Goal: Information Seeking & Learning: Learn about a topic

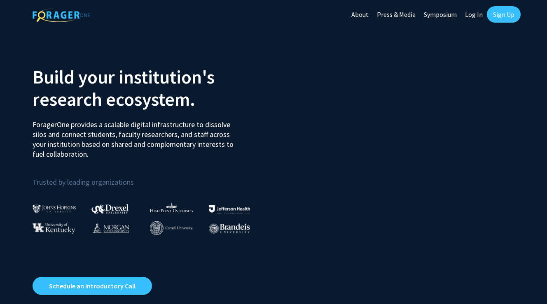
click at [478, 15] on link "Log In" at bounding box center [474, 14] width 26 height 29
select select
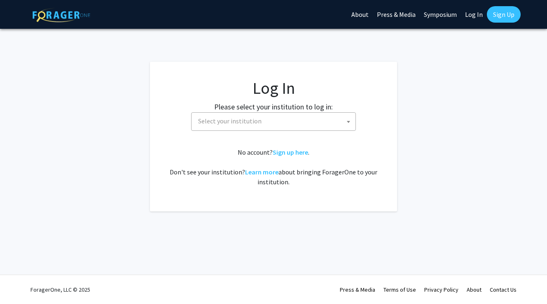
click at [260, 122] on span "Select your institution" at bounding box center [275, 121] width 161 height 17
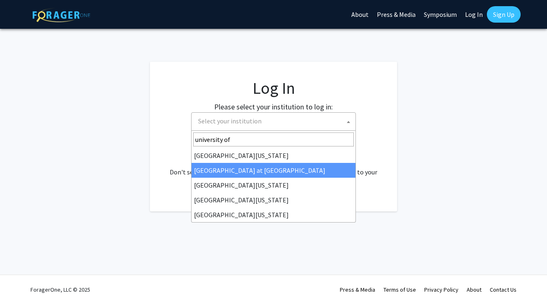
type input "university of"
select select "18"
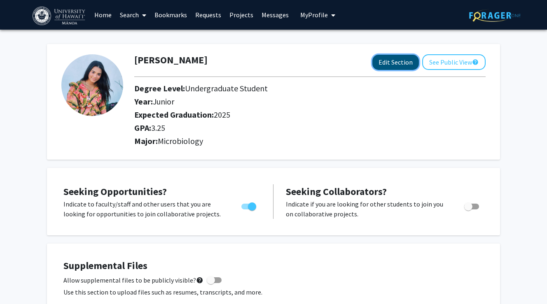
click at [404, 64] on button "Edit Section" at bounding box center [395, 62] width 47 height 15
select select "junior"
select select "2025"
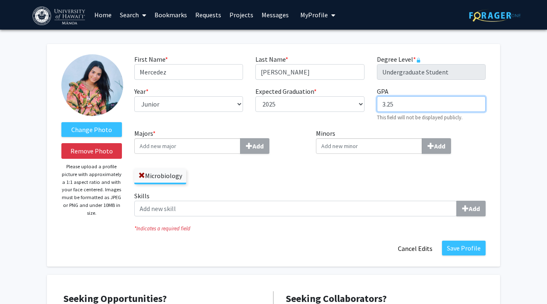
click at [399, 108] on input "3.25" at bounding box center [431, 104] width 109 height 16
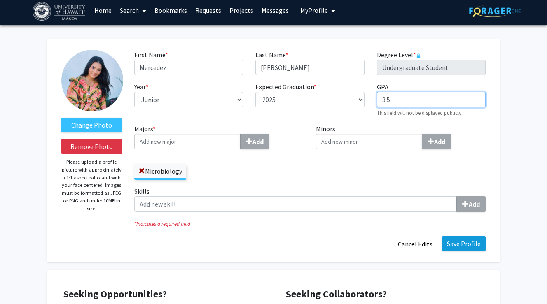
type input "3.5"
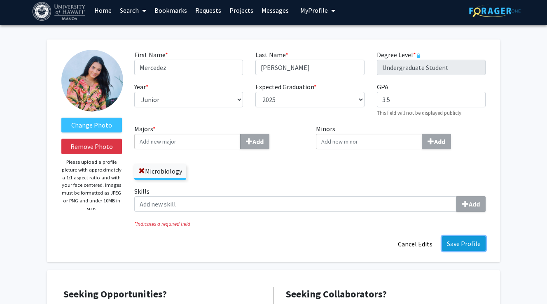
click at [466, 243] on button "Save Profile" at bounding box center [464, 243] width 44 height 15
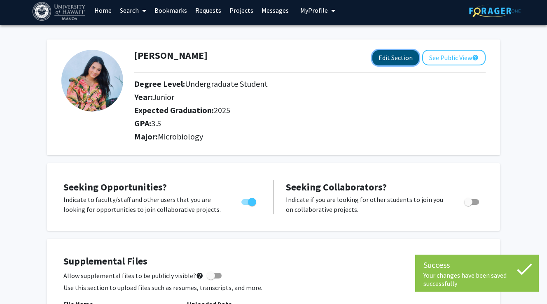
click at [376, 63] on button "Edit Section" at bounding box center [395, 57] width 47 height 15
select select "junior"
select select "2025"
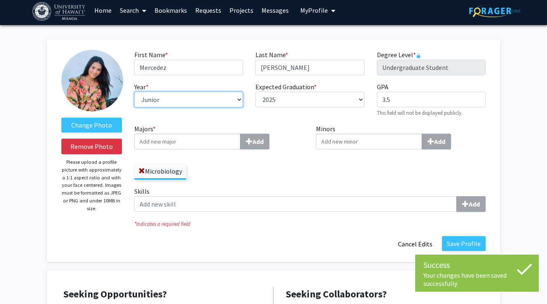
click at [176, 101] on select "--- First-year Sophomore Junior Senior Postbaccalaureate Certificate" at bounding box center [188, 100] width 109 height 16
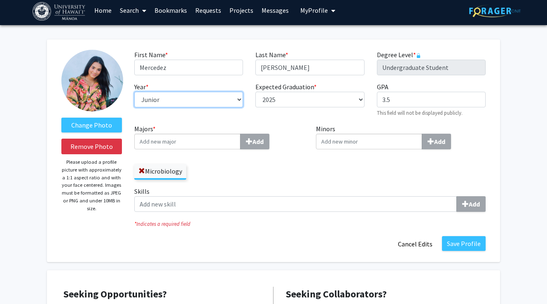
click at [155, 101] on select "--- First-year Sophomore Junior Senior Postbaccalaureate Certificate" at bounding box center [188, 100] width 109 height 16
select select "senior"
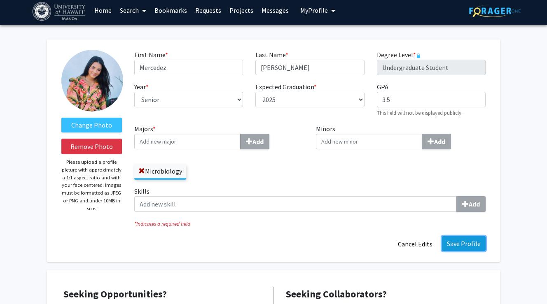
click at [469, 243] on button "Save Profile" at bounding box center [464, 243] width 44 height 15
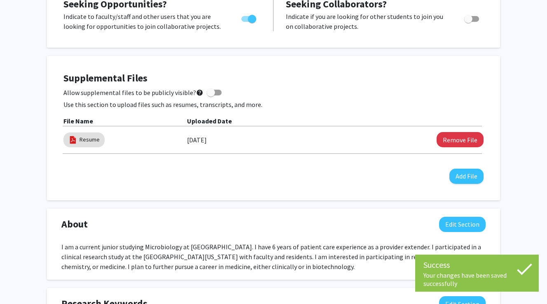
scroll to position [209, 0]
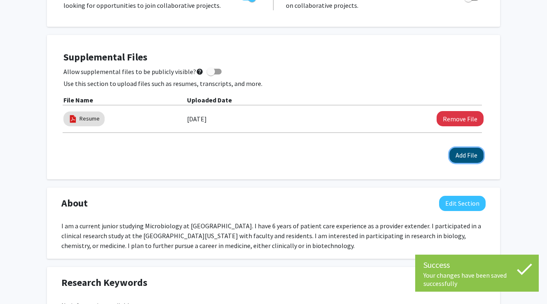
click at [471, 155] on button "Add File" at bounding box center [466, 155] width 34 height 15
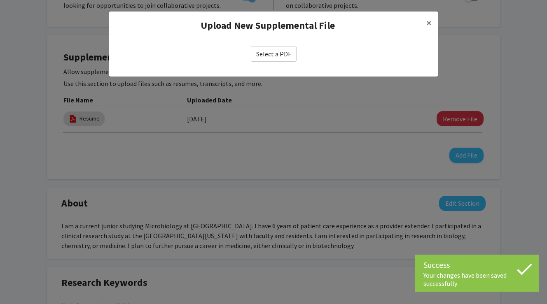
click at [271, 52] on label "Select a PDF" at bounding box center [274, 54] width 46 height 16
click at [0, 0] on input "Select a PDF" at bounding box center [0, 0] width 0 height 0
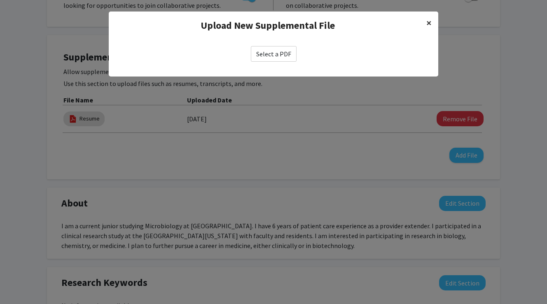
click at [431, 21] on button "×" at bounding box center [429, 23] width 19 height 23
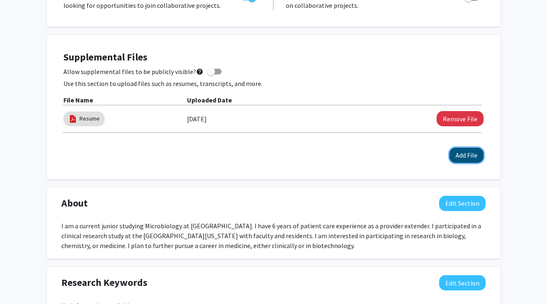
click at [466, 157] on button "Add File" at bounding box center [466, 155] width 34 height 15
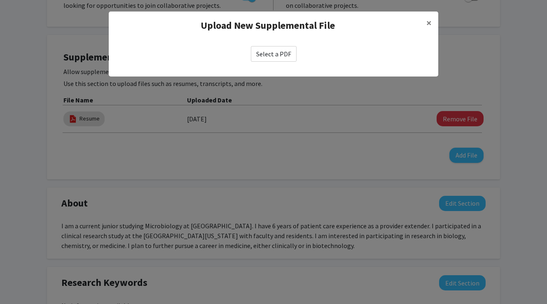
click at [276, 54] on label "Select a PDF" at bounding box center [274, 54] width 46 height 16
click at [0, 0] on input "Select a PDF" at bounding box center [0, 0] width 0 height 0
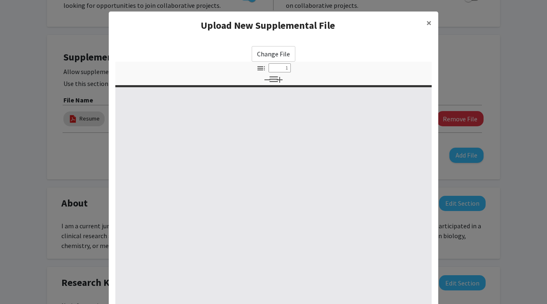
select select "custom"
type input "0"
select select "custom"
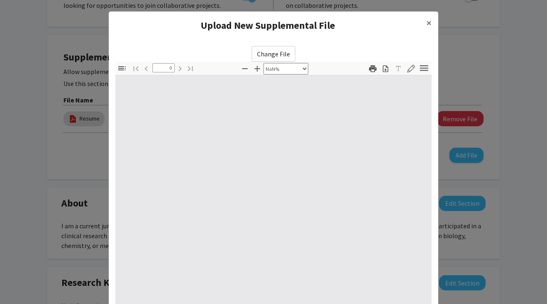
type input "1"
select select "auto"
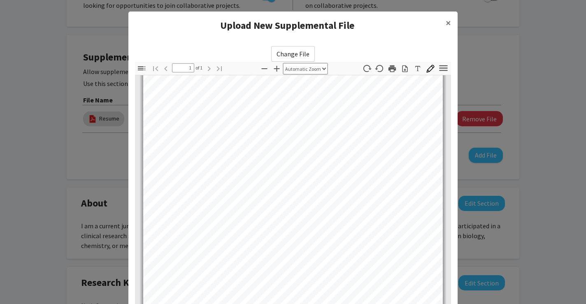
scroll to position [86, 0]
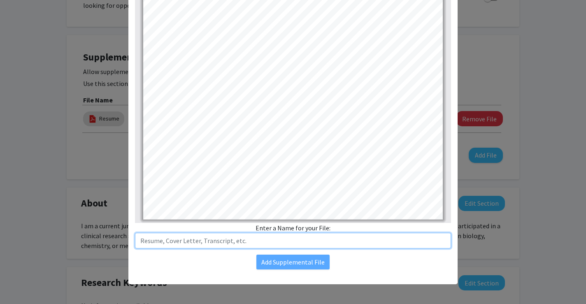
click at [267, 239] on input "text" at bounding box center [293, 241] width 316 height 16
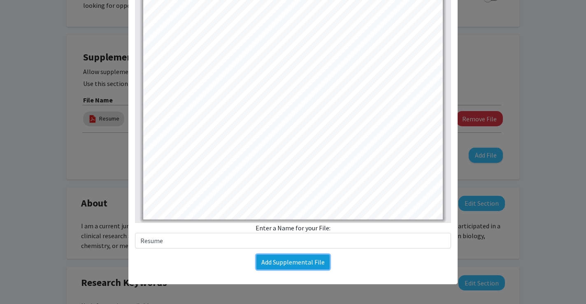
click at [293, 263] on button "Add Supplemental File" at bounding box center [292, 262] width 73 height 15
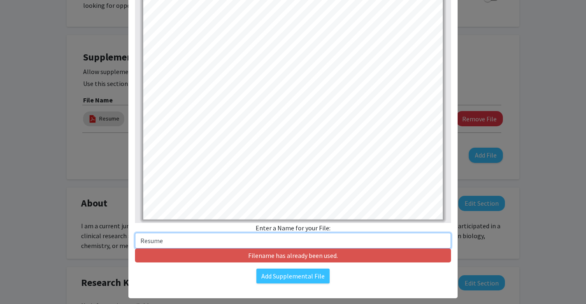
click at [275, 246] on input "Resume" at bounding box center [293, 241] width 316 height 16
type input "Resume 2"
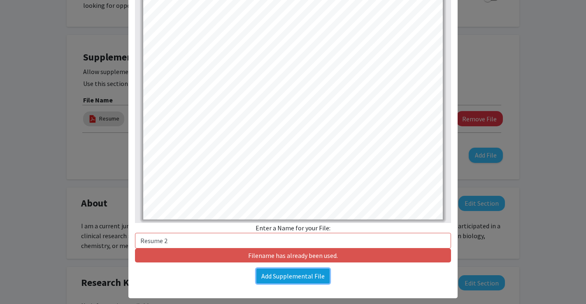
click at [284, 275] on button "Add Supplemental File" at bounding box center [292, 276] width 73 height 15
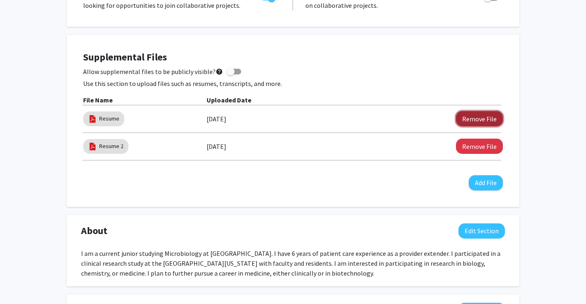
click at [469, 121] on button "Remove File" at bounding box center [479, 118] width 47 height 15
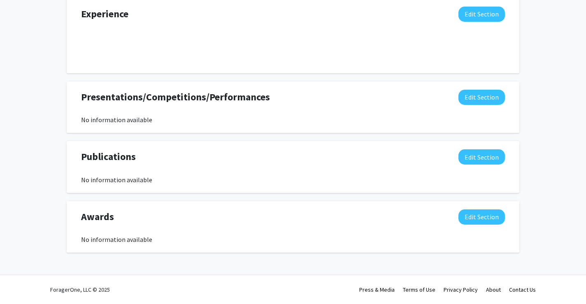
scroll to position [0, 0]
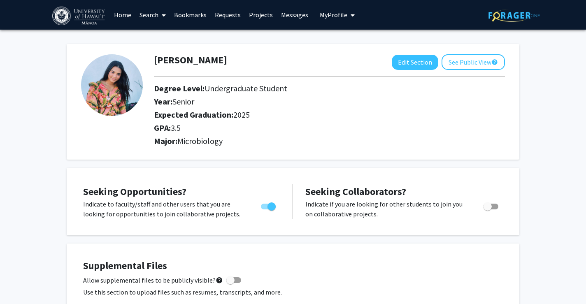
click at [160, 17] on span at bounding box center [162, 15] width 7 height 29
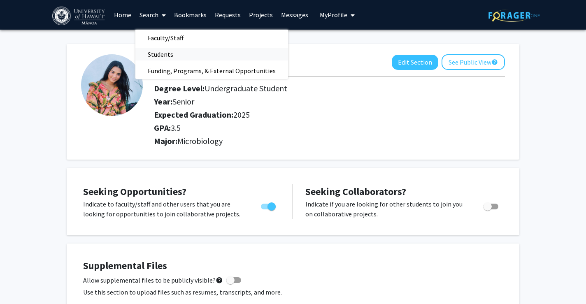
click at [171, 59] on span "Students" at bounding box center [160, 54] width 50 height 16
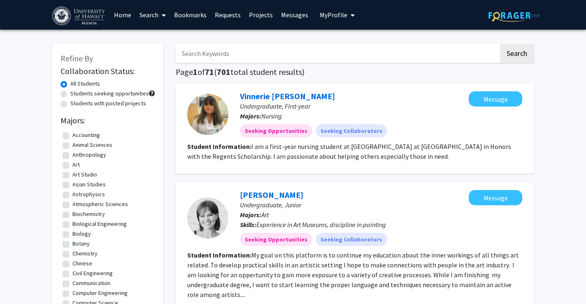
click at [208, 50] on input "Search Keywords" at bounding box center [337, 53] width 323 height 19
type input "[PERSON_NAME]"
click at [500, 44] on button "Search" at bounding box center [517, 53] width 34 height 19
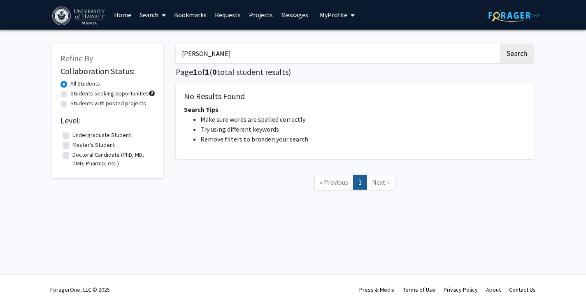
drag, startPoint x: 240, startPoint y: 56, endPoint x: 168, endPoint y: 56, distance: 72.5
click at [168, 56] on div "Refine By Collaboration Status: All Students Students seeking opportunities Stu…" at bounding box center [293, 121] width 494 height 171
click at [155, 12] on link "Search" at bounding box center [152, 14] width 35 height 29
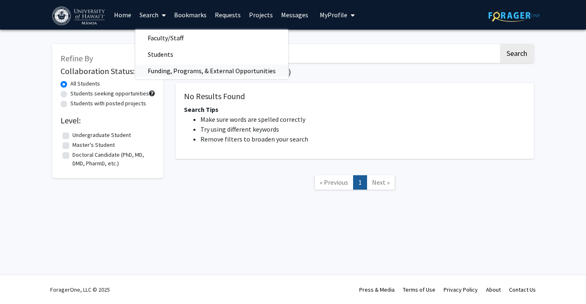
click at [166, 71] on span "Funding, Programs, & External Opportunities" at bounding box center [211, 71] width 153 height 16
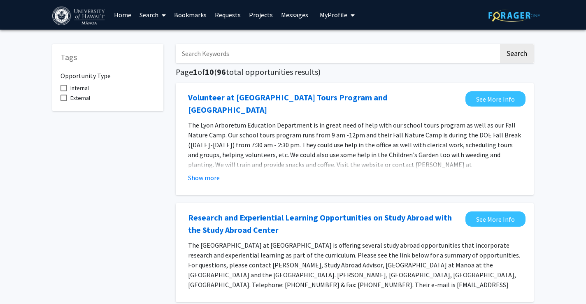
click at [201, 53] on input "Search Keywords" at bounding box center [337, 53] width 323 height 19
click at [152, 14] on link "Search" at bounding box center [152, 14] width 35 height 29
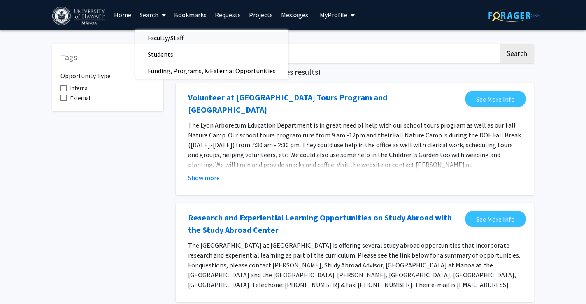
click at [158, 37] on span "Faculty/Staff" at bounding box center [165, 38] width 61 height 16
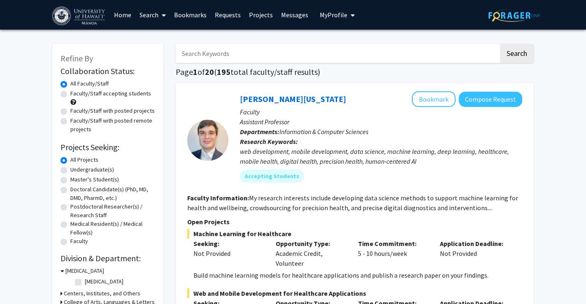
click at [246, 54] on input "Search Keywords" at bounding box center [337, 53] width 323 height 19
type input "[PERSON_NAME]"
click at [500, 44] on button "Search" at bounding box center [517, 53] width 34 height 19
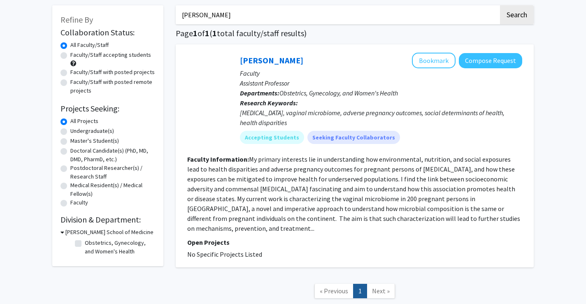
scroll to position [39, 0]
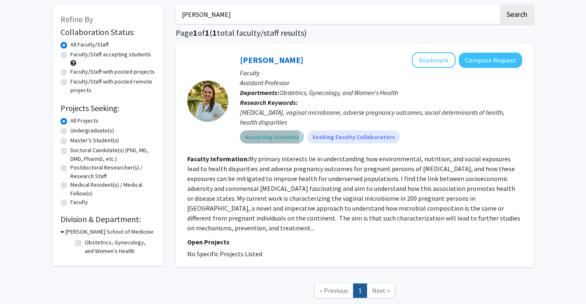
click at [268, 138] on mat-chip "Accepting Students" at bounding box center [272, 137] width 64 height 13
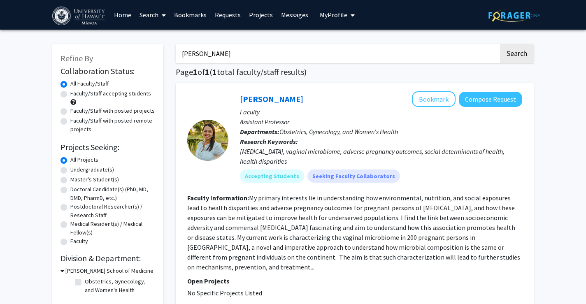
drag, startPoint x: 225, startPoint y: 50, endPoint x: 175, endPoint y: 49, distance: 50.3
click at [175, 49] on div "[PERSON_NAME] Search Page 1 of 1 ( 1 total faculty/staff results) [PERSON_NAME]…" at bounding box center [355, 195] width 371 height 318
type input "\"
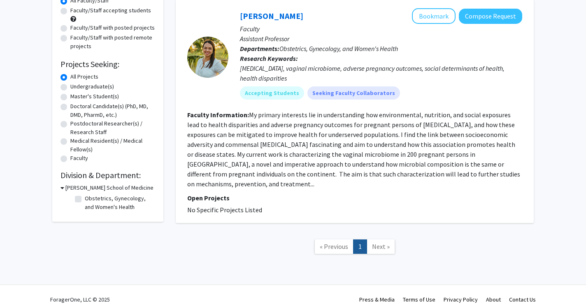
click at [127, 207] on label "Obstetrics, Gynecology, and Women's Health" at bounding box center [119, 202] width 68 height 17
click at [90, 200] on input "Obstetrics, Gynecology, and Women's Health" at bounding box center [87, 196] width 5 height 5
checkbox input "true"
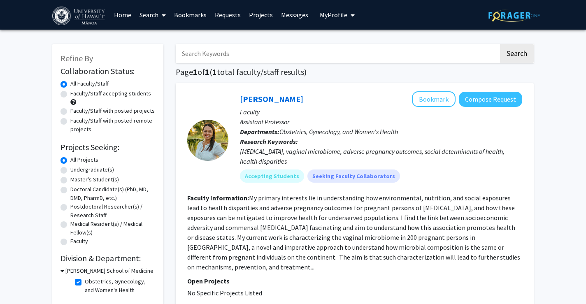
click at [124, 17] on link "Home" at bounding box center [123, 14] width 26 height 29
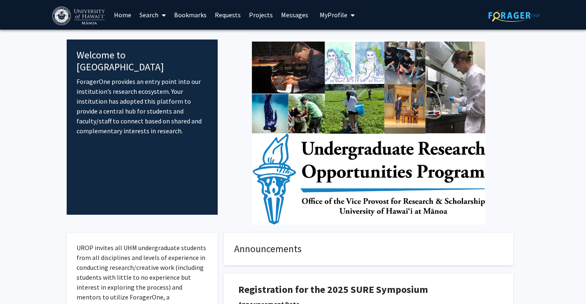
click at [259, 16] on link "Projects" at bounding box center [261, 14] width 32 height 29
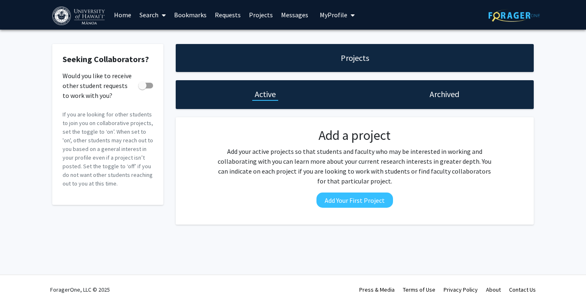
click at [191, 16] on link "Bookmarks" at bounding box center [190, 14] width 41 height 29
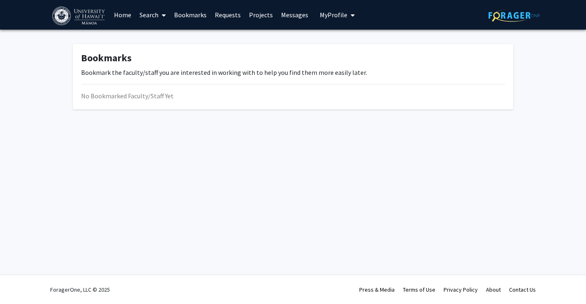
click at [126, 16] on link "Home" at bounding box center [123, 14] width 26 height 29
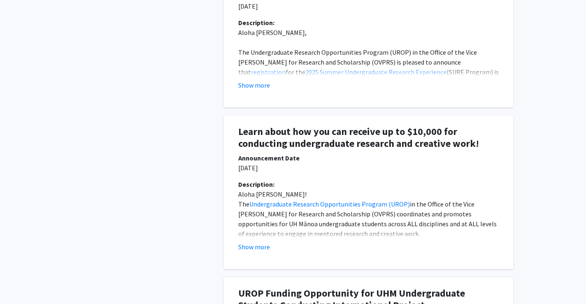
scroll to position [470, 0]
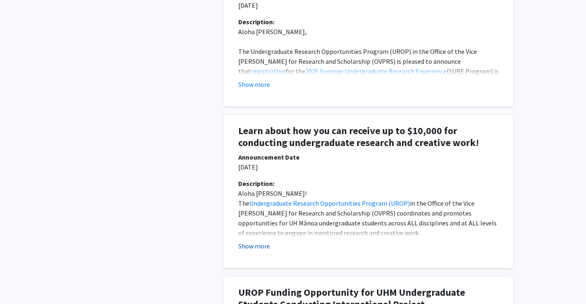
click at [261, 245] on button "Show more" at bounding box center [254, 246] width 32 height 10
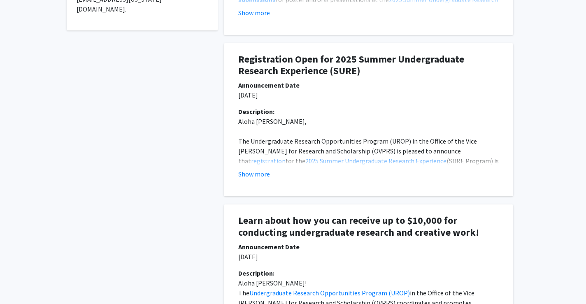
scroll to position [0, 0]
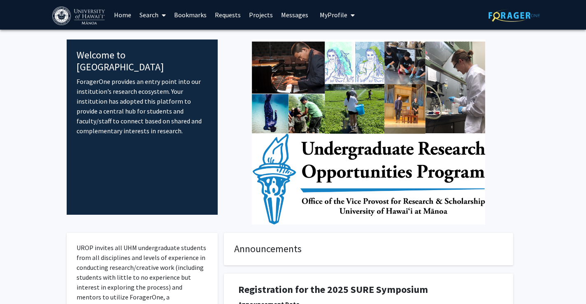
click at [161, 15] on span at bounding box center [162, 15] width 7 height 29
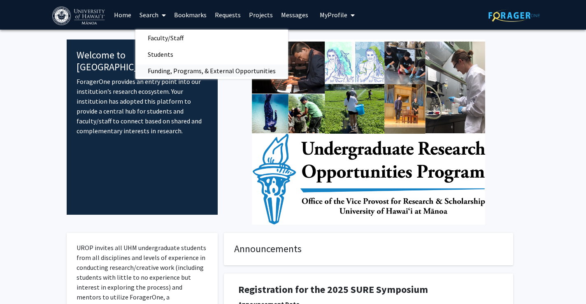
click at [199, 70] on span "Funding, Programs, & External Opportunities" at bounding box center [211, 71] width 153 height 16
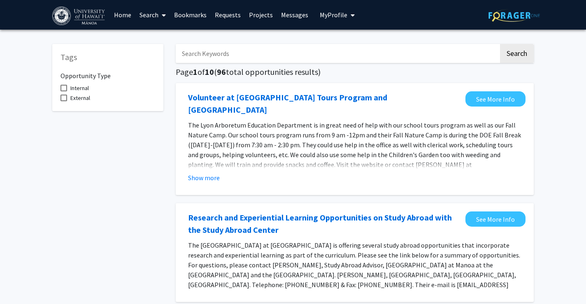
click at [251, 56] on input "Search Keywords" at bounding box center [337, 53] width 323 height 19
click at [500, 44] on button "Search" at bounding box center [517, 53] width 34 height 19
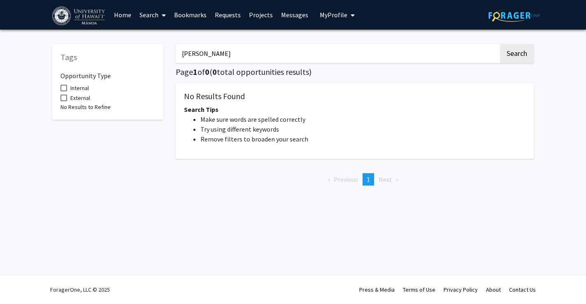
click at [244, 63] on input "[PERSON_NAME]" at bounding box center [337, 53] width 323 height 19
type input "vaginal microbiome"
click at [500, 44] on button "Search" at bounding box center [517, 53] width 34 height 19
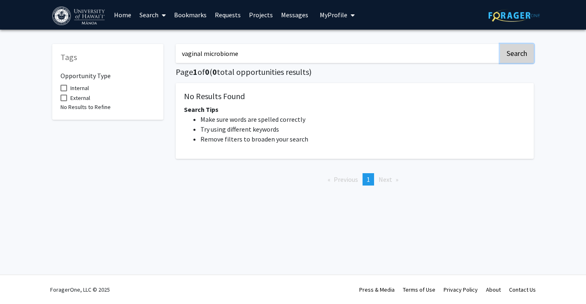
click at [513, 49] on button "Search" at bounding box center [517, 53] width 34 height 19
